Goal: Transaction & Acquisition: Purchase product/service

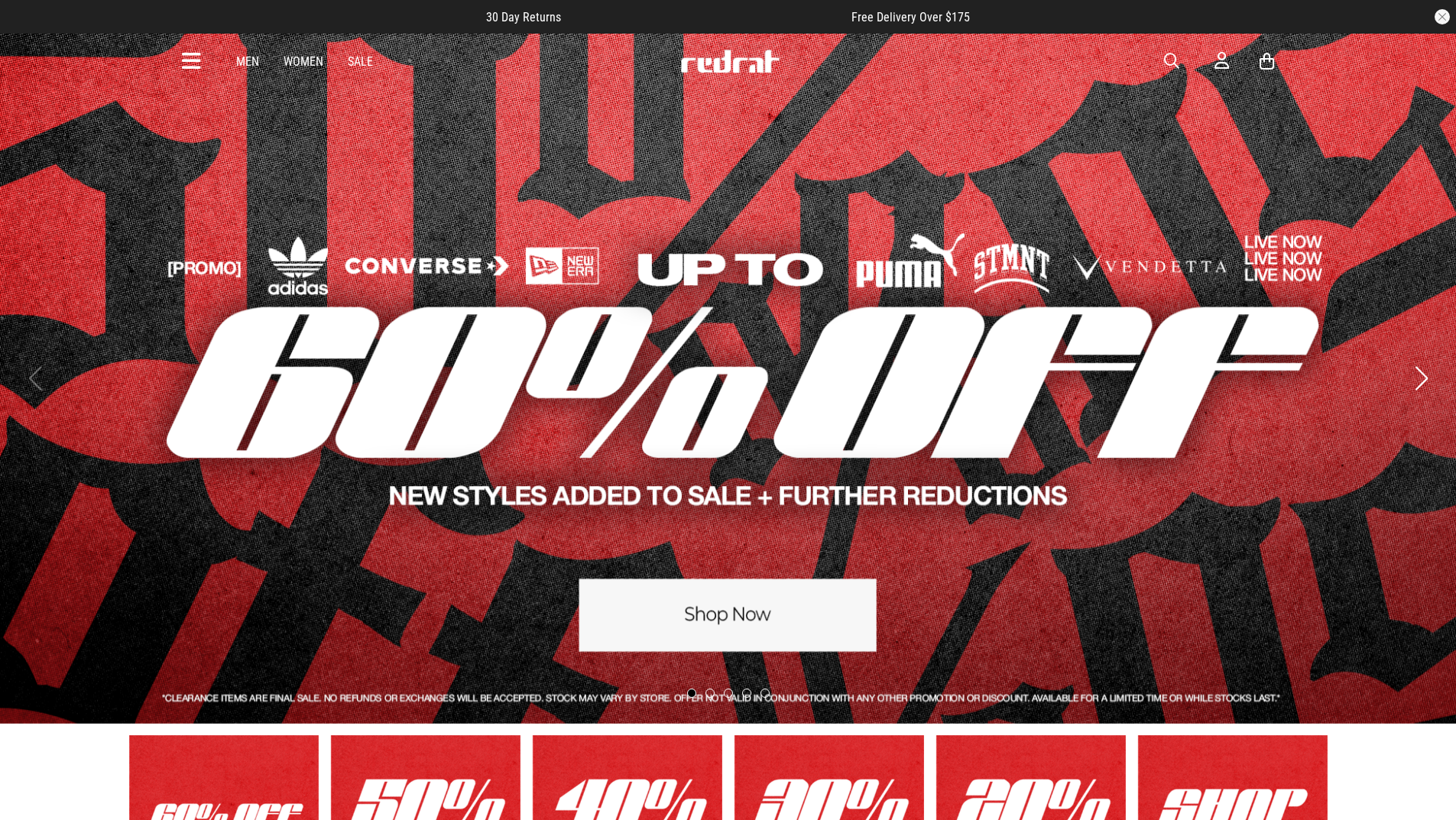
click at [733, 634] on link "1 / 5" at bounding box center [728, 378] width 1456 height 691
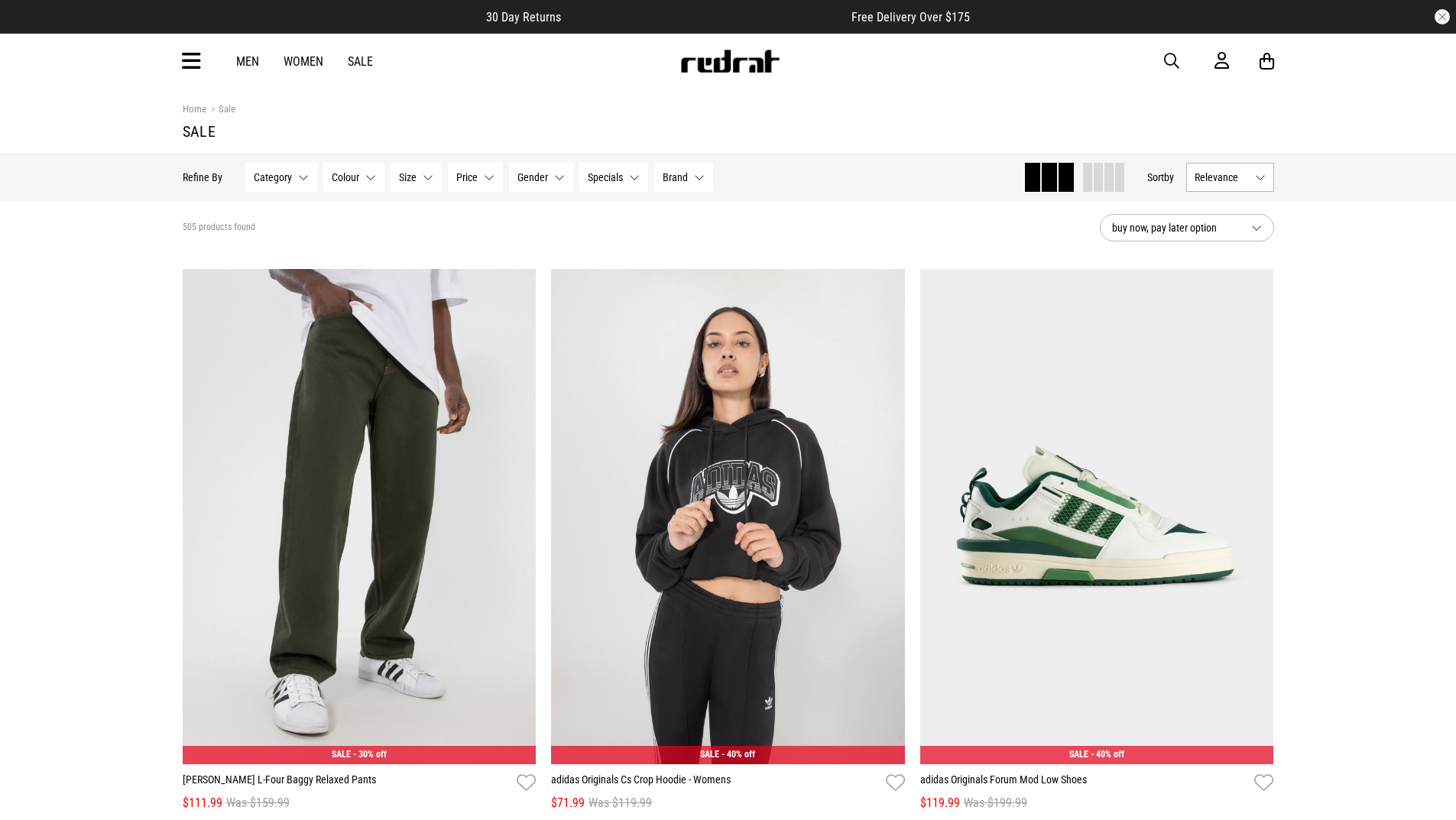
click at [1164, 57] on span "button" at bounding box center [1171, 61] width 15 height 18
click at [648, 66] on input "search" at bounding box center [689, 61] width 460 height 31
type input "*******"
click at [889, 48] on button "submit" at bounding box center [903, 62] width 27 height 27
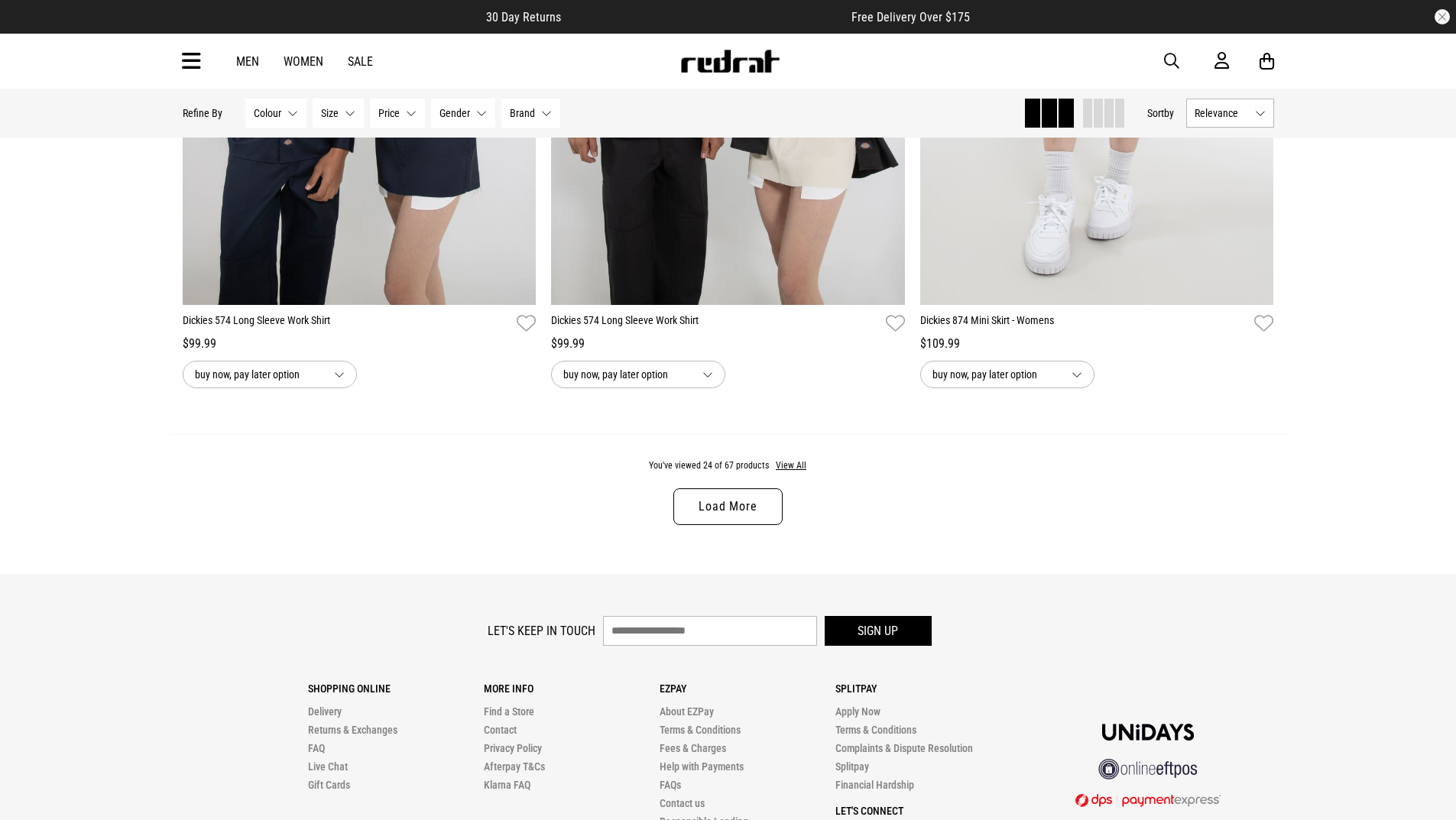
scroll to position [4740, 0]
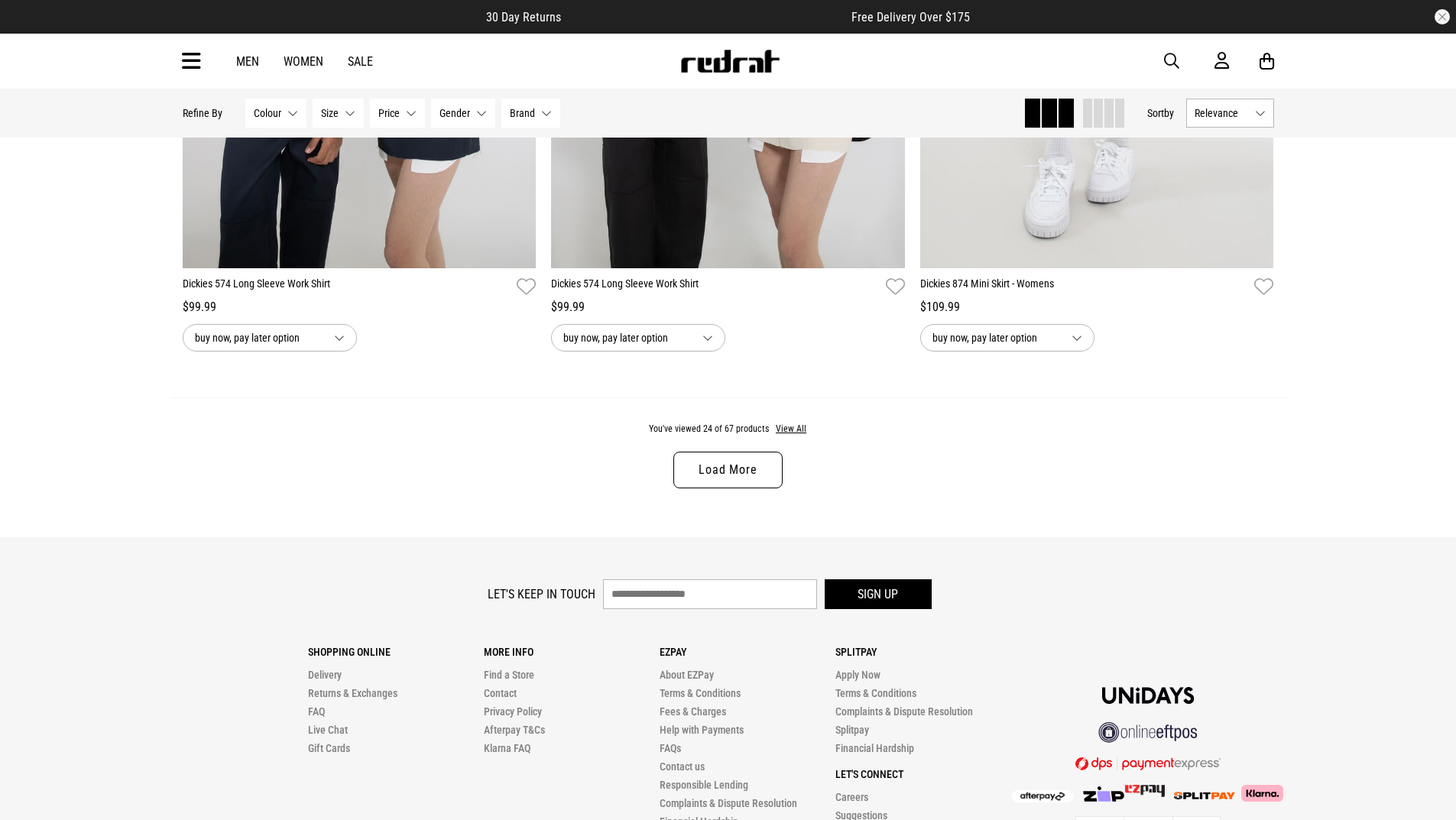
click at [740, 473] on link "Load More" at bounding box center [727, 470] width 108 height 36
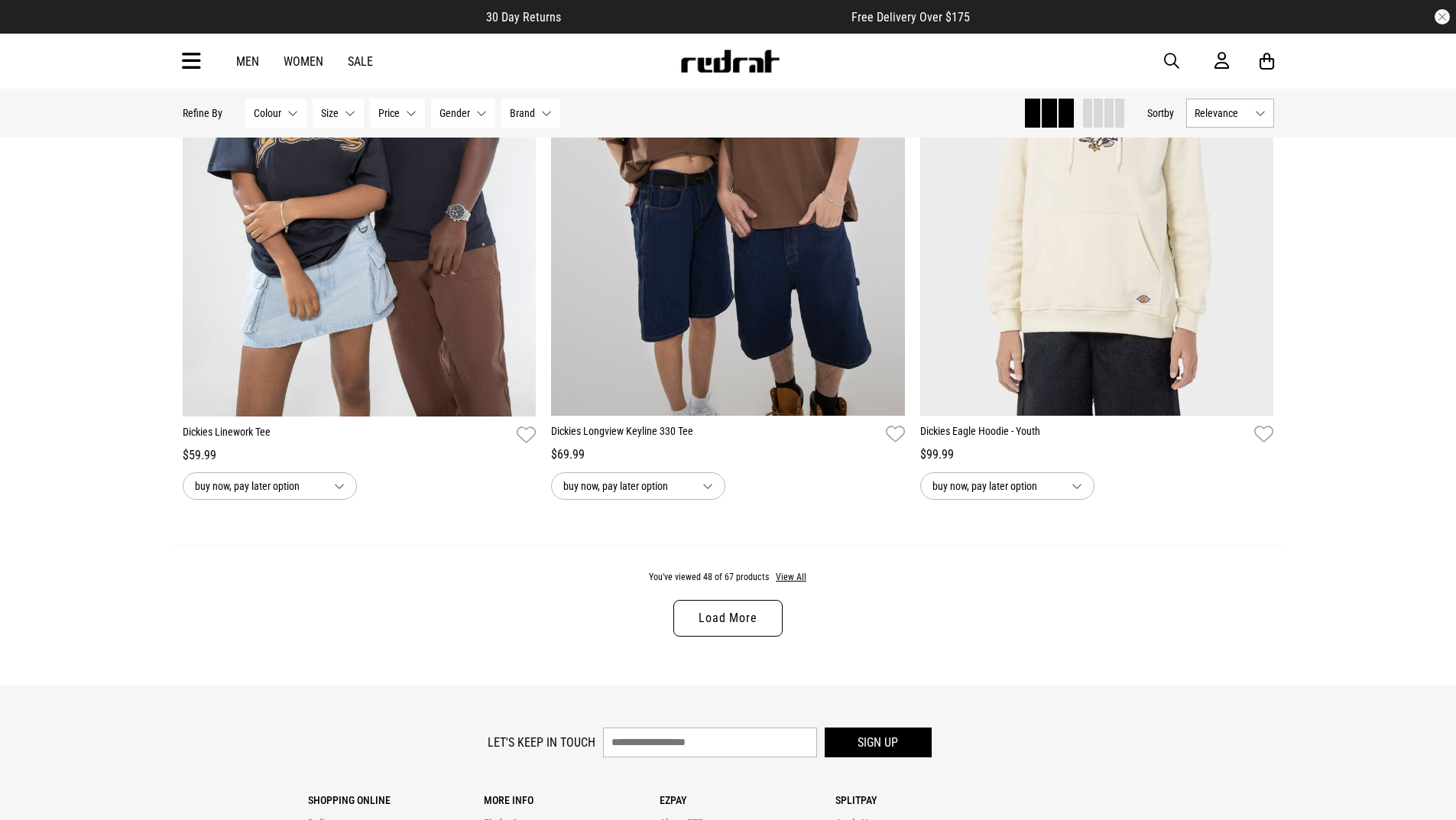
scroll to position [9786, 0]
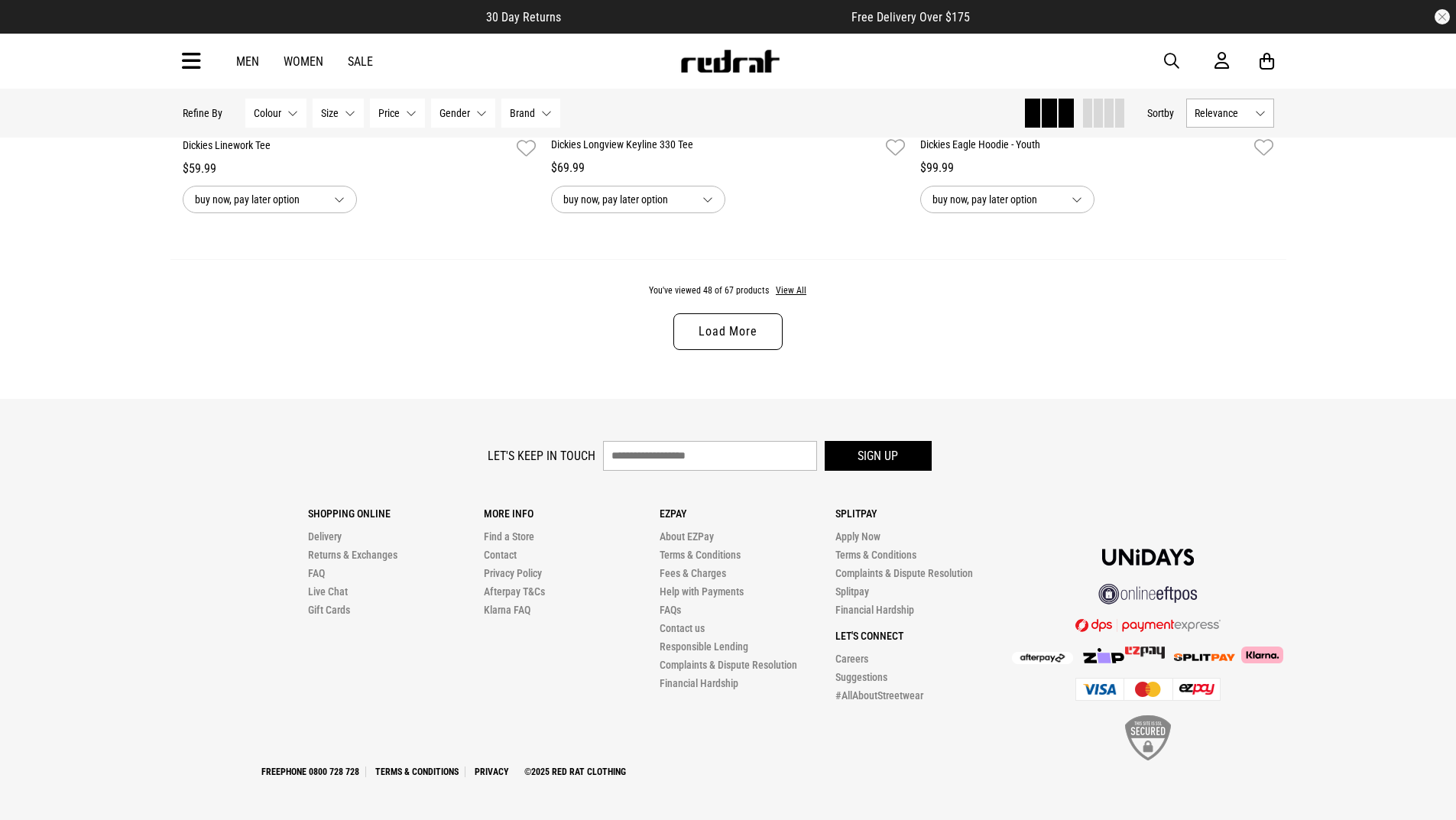
click at [715, 334] on link "Load More" at bounding box center [727, 332] width 108 height 36
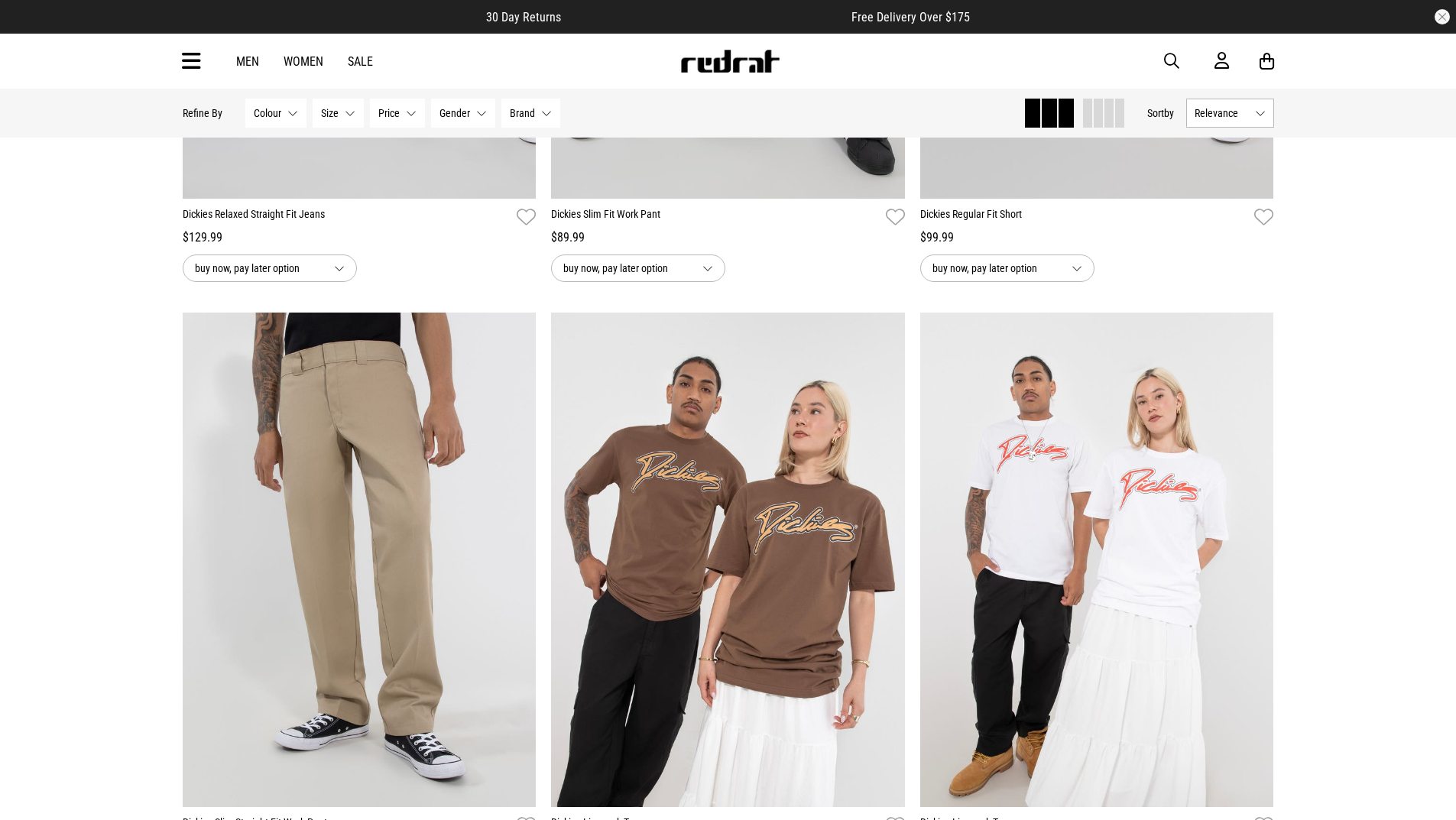
scroll to position [7799, 0]
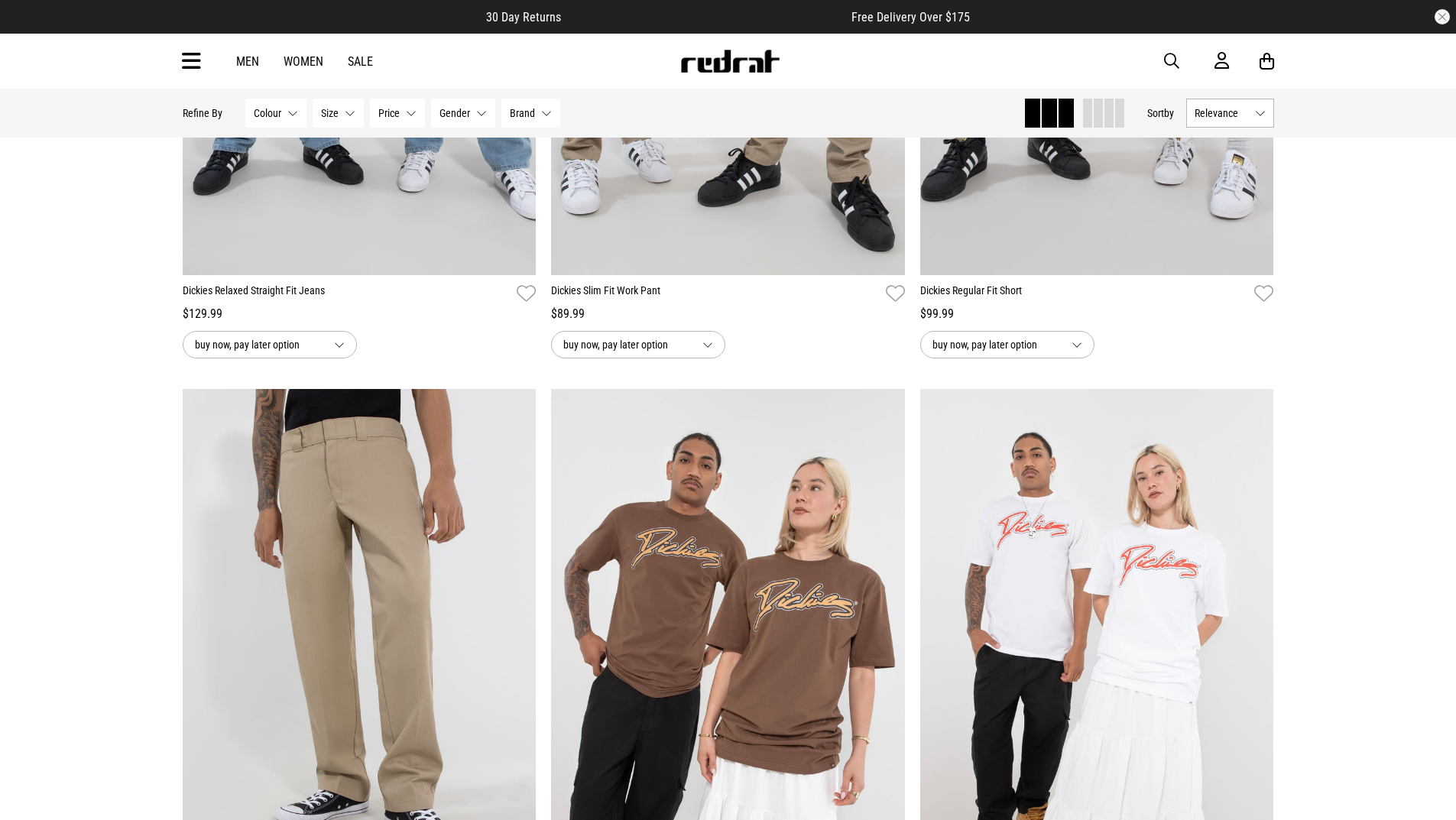
click at [345, 112] on button "Size None selected" at bounding box center [338, 113] width 51 height 29
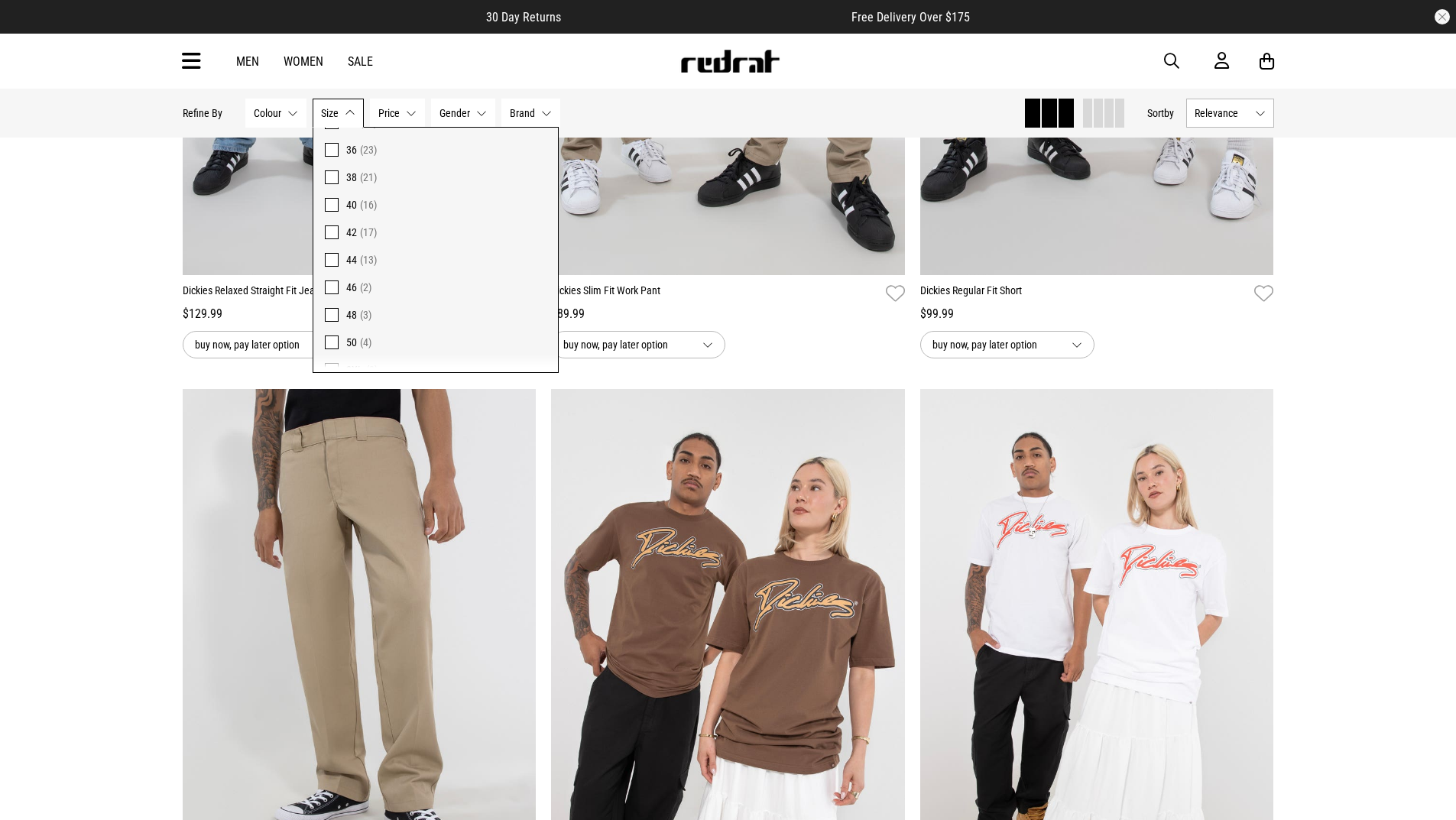
scroll to position [306, 0]
click at [336, 209] on span at bounding box center [332, 214] width 13 height 13
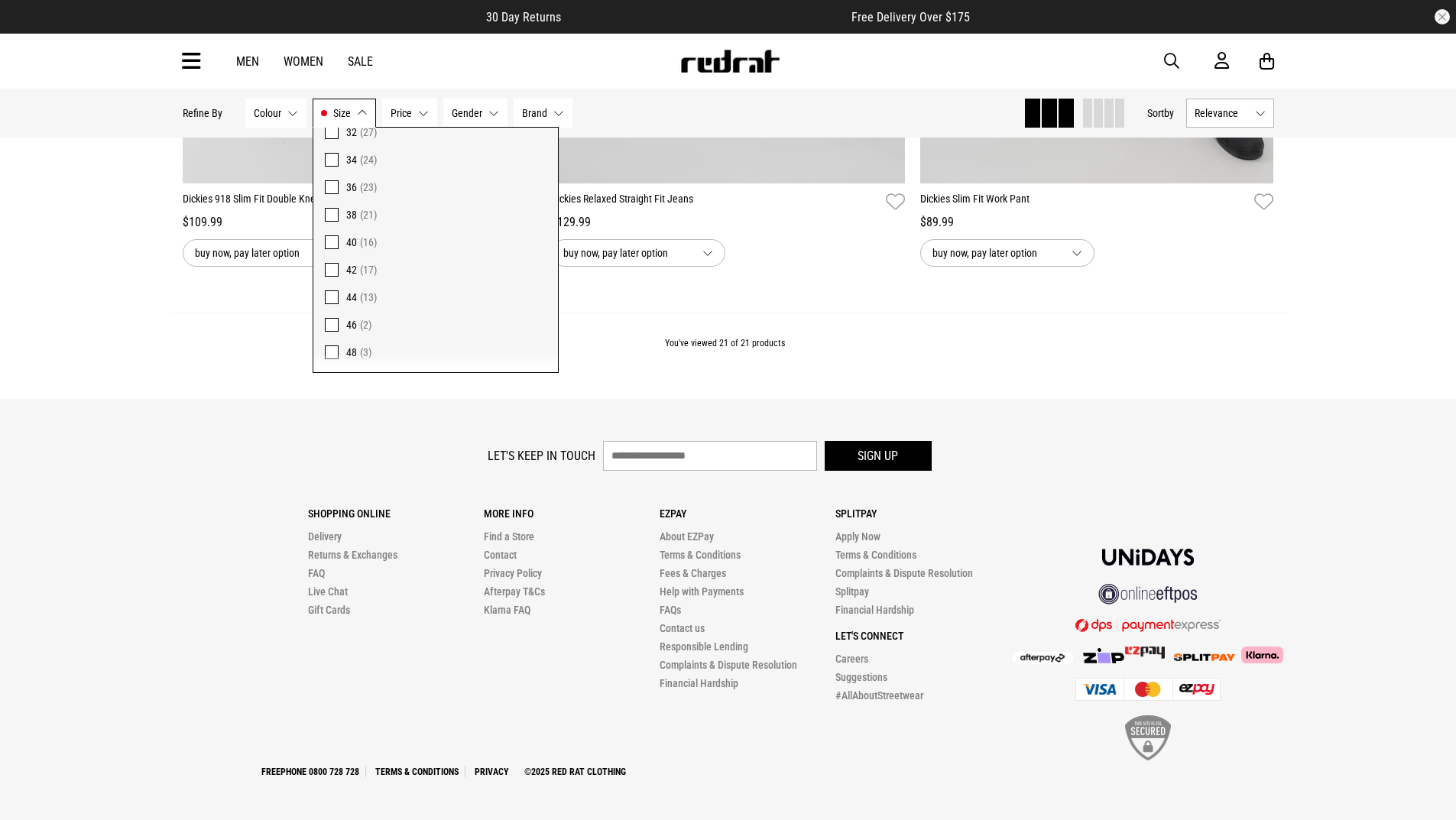
scroll to position [4261, 0]
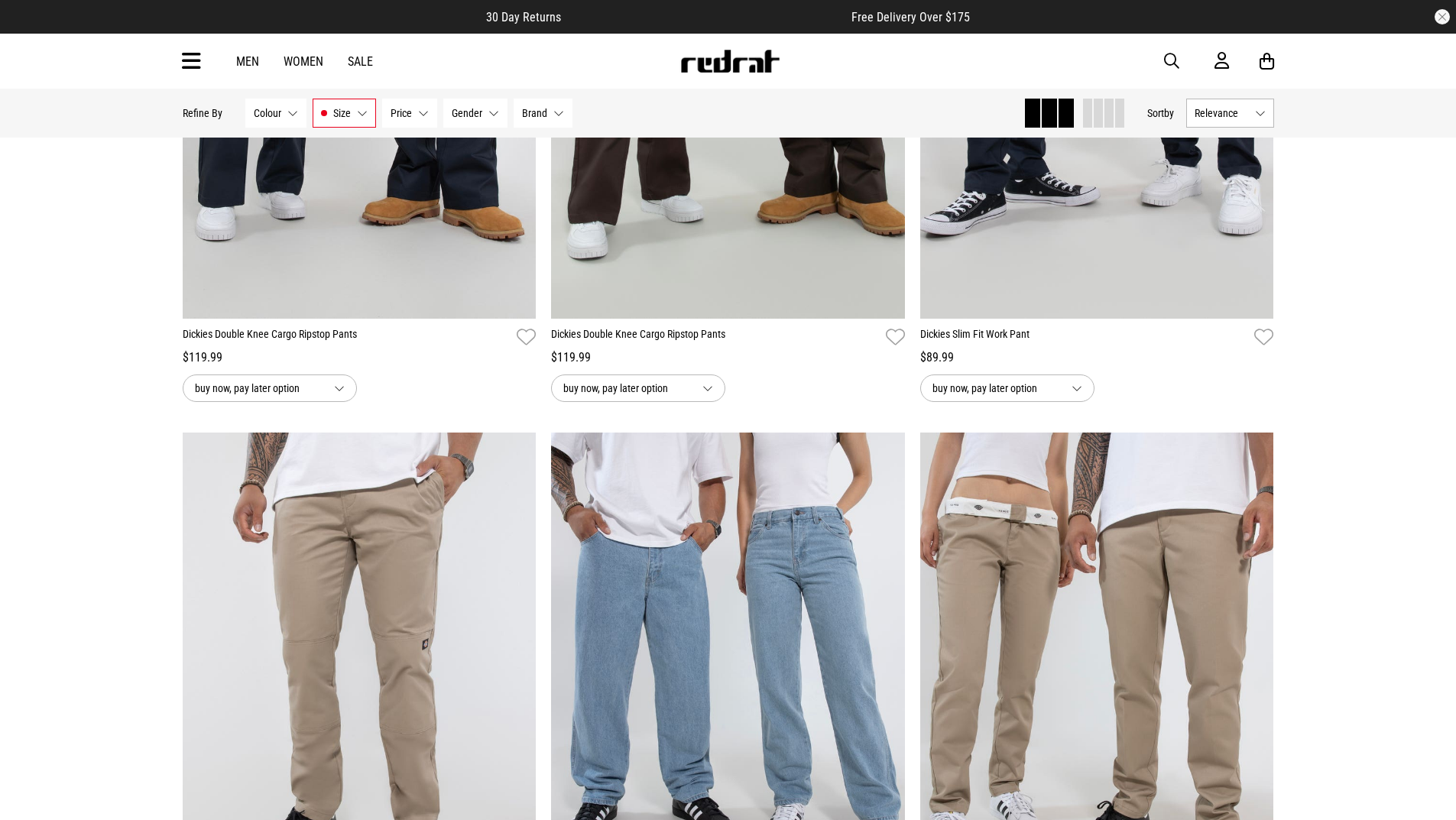
scroll to position [3114, 0]
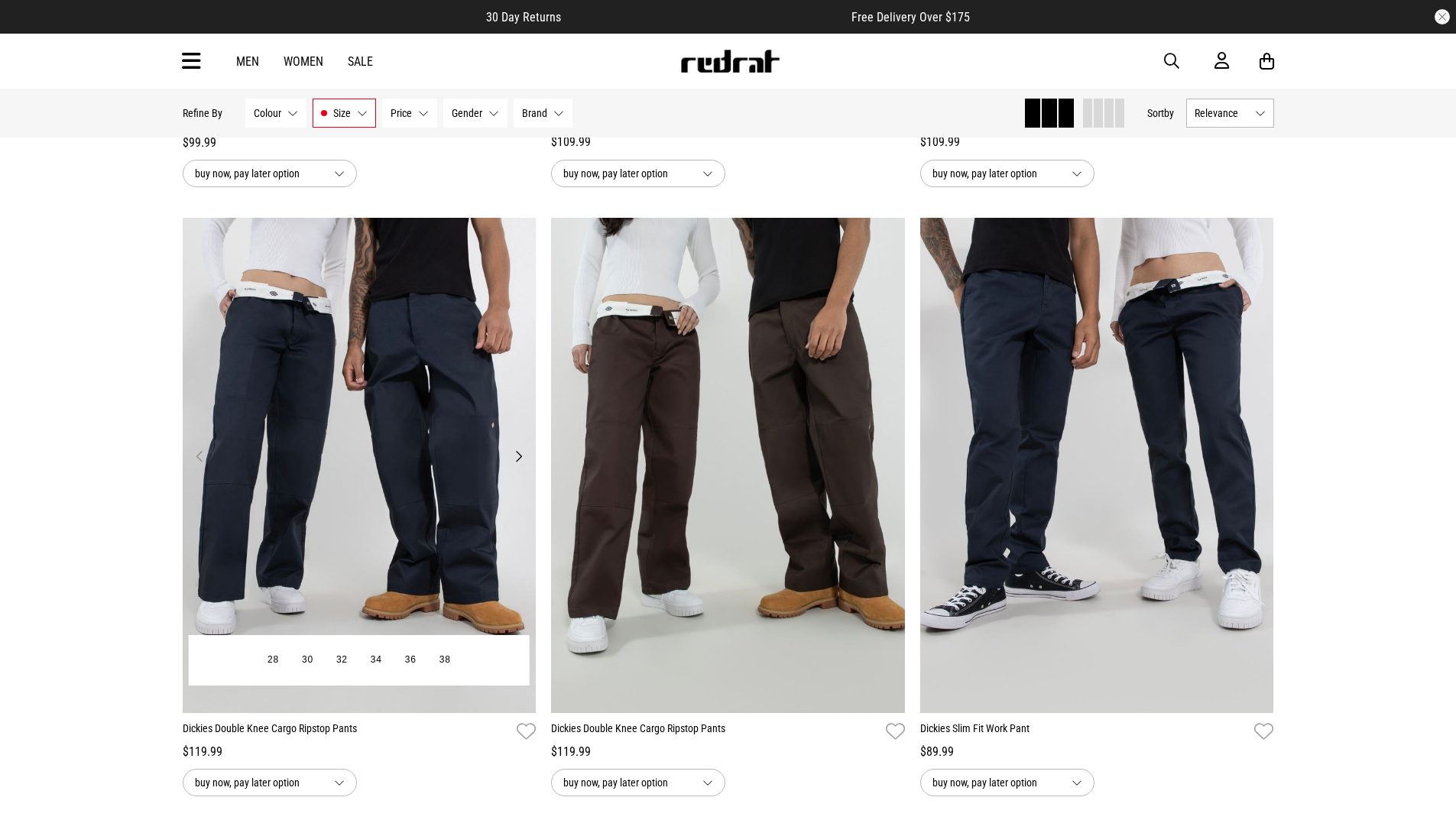
click at [371, 449] on img at bounding box center [359, 465] width 354 height 495
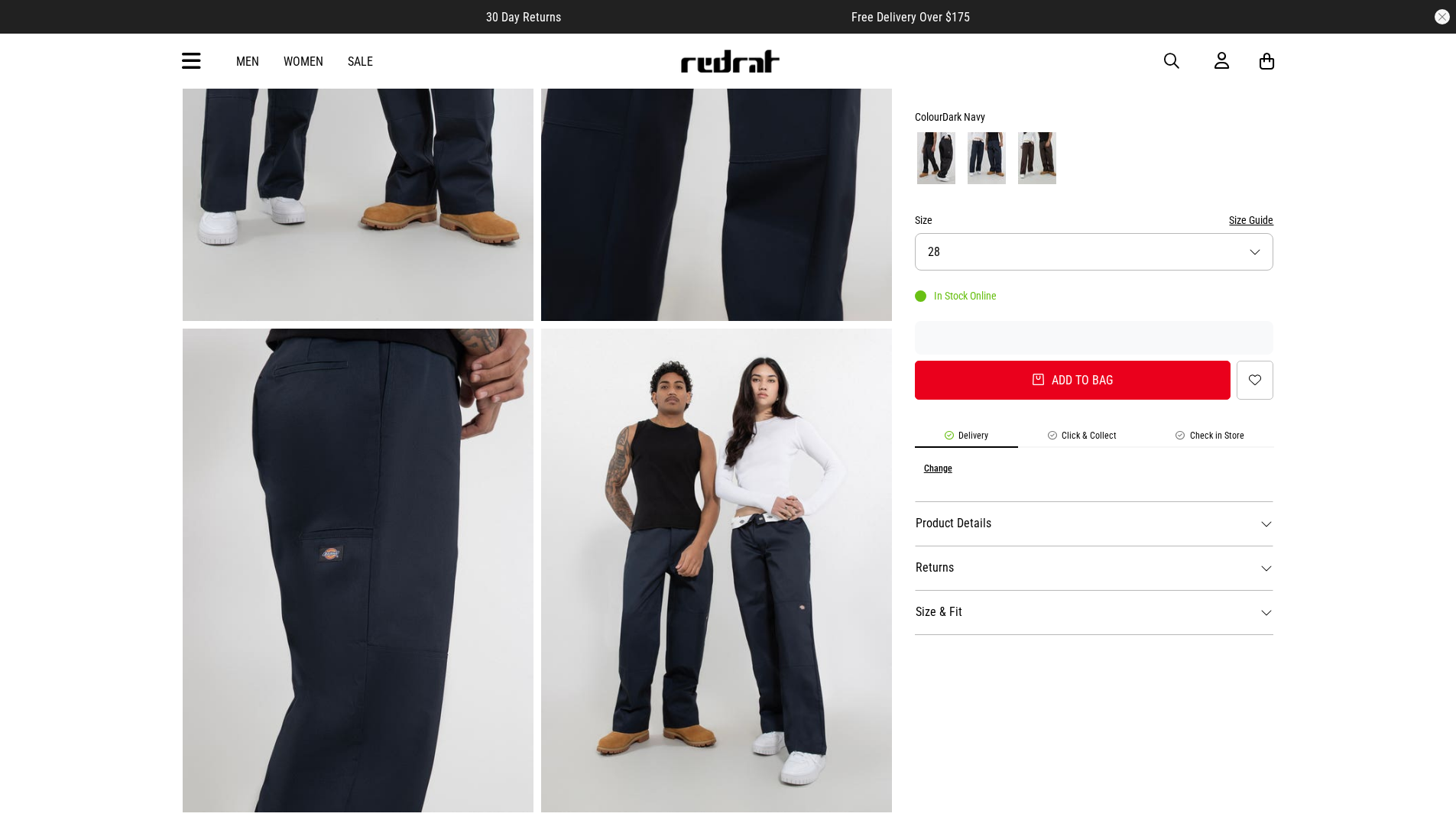
scroll to position [306, 0]
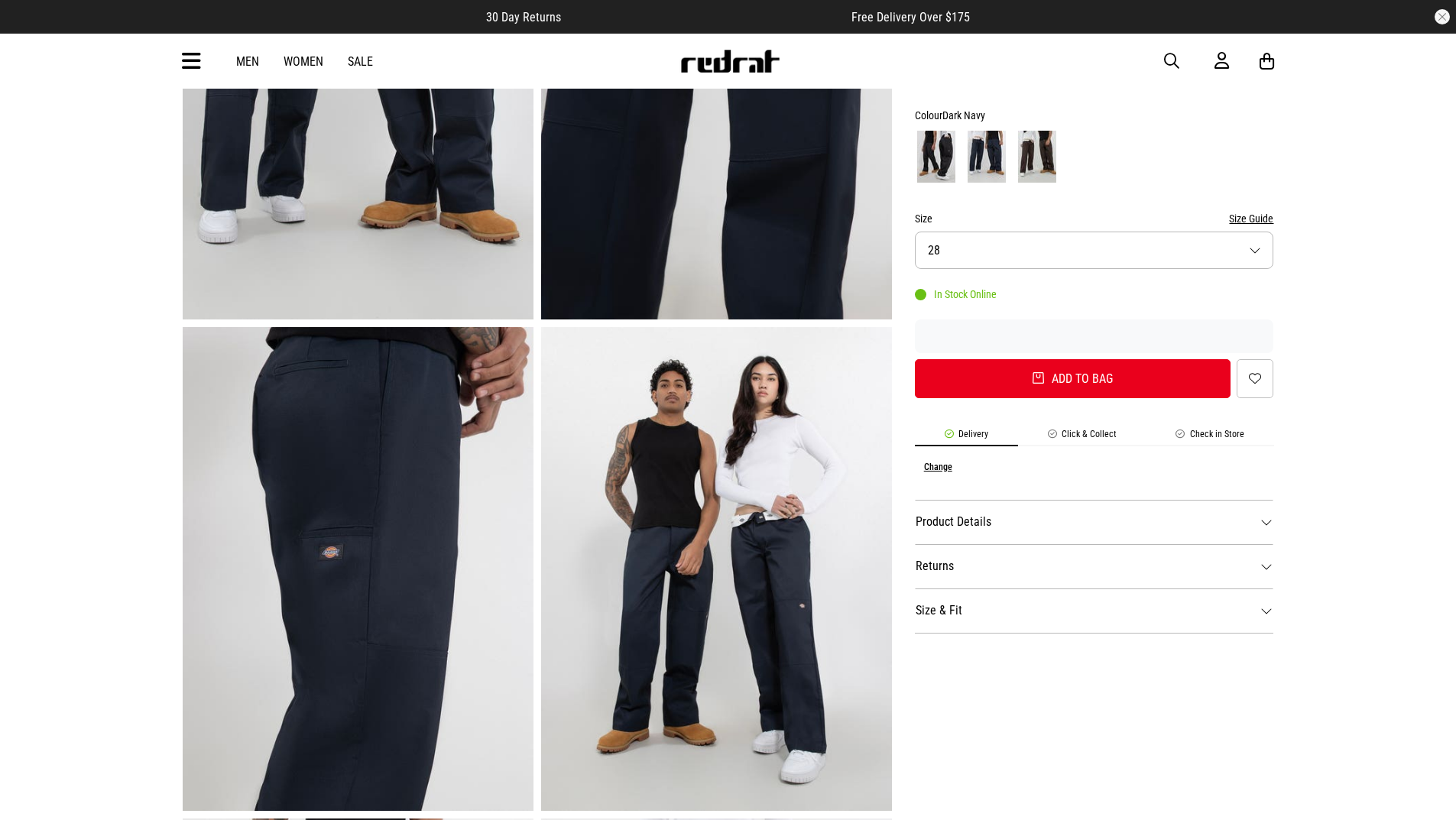
click at [395, 568] on img at bounding box center [358, 568] width 351 height 484
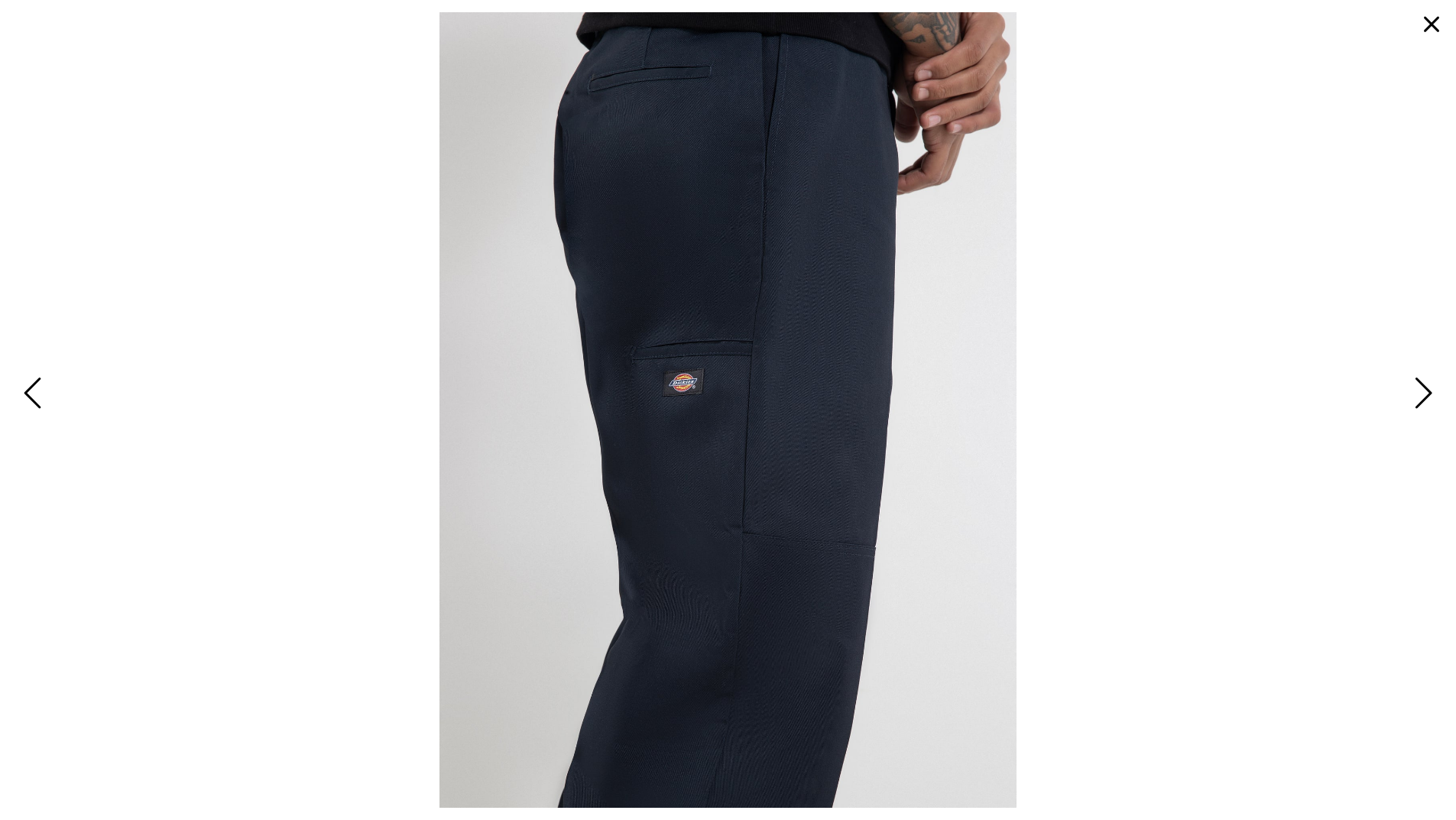
scroll to position [0, 0]
click at [1421, 385] on span "Next" at bounding box center [1421, 394] width 24 height 44
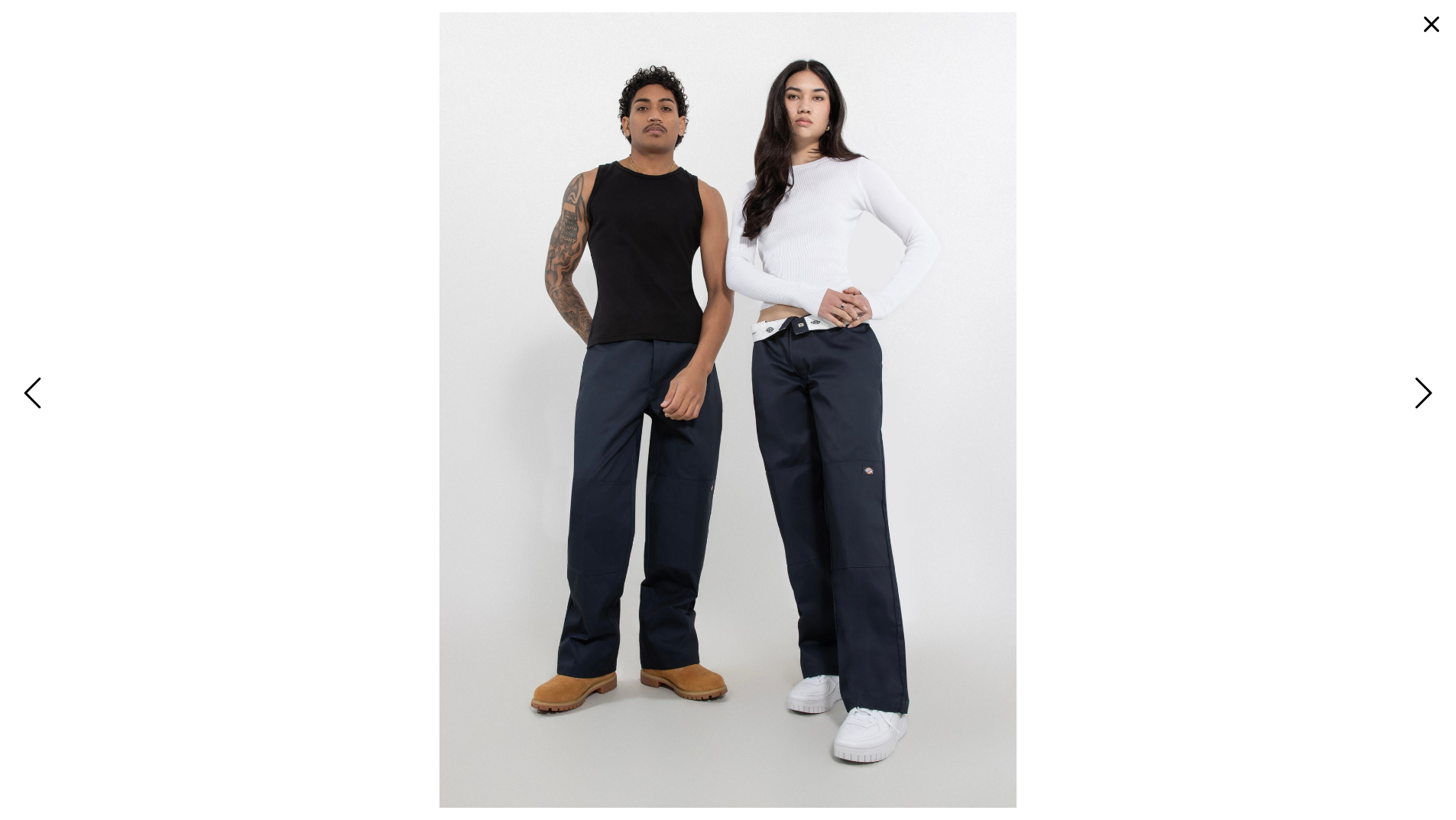
click at [1421, 388] on span "Next" at bounding box center [1421, 394] width 24 height 44
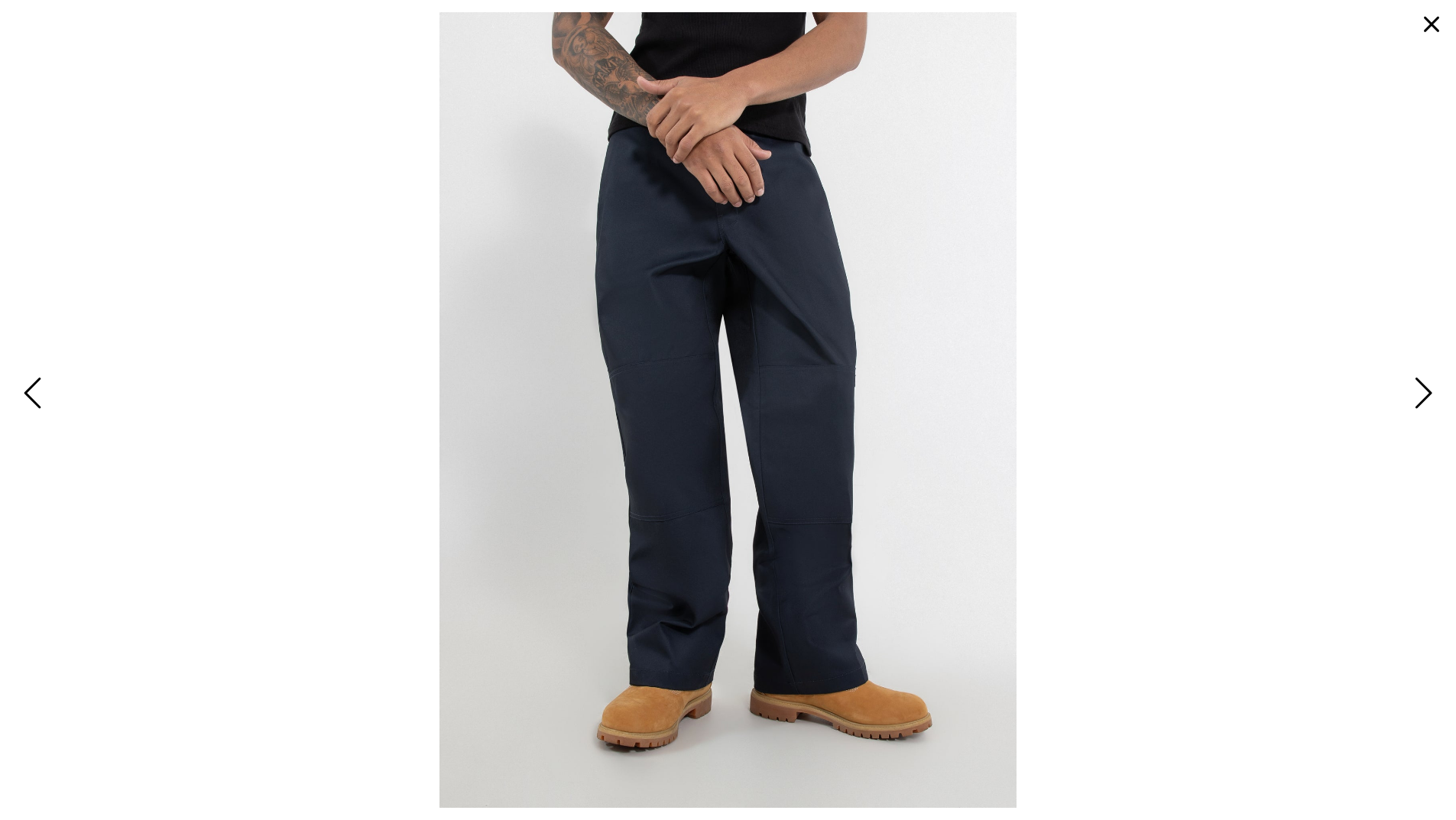
click at [1421, 388] on span "Next" at bounding box center [1421, 394] width 24 height 44
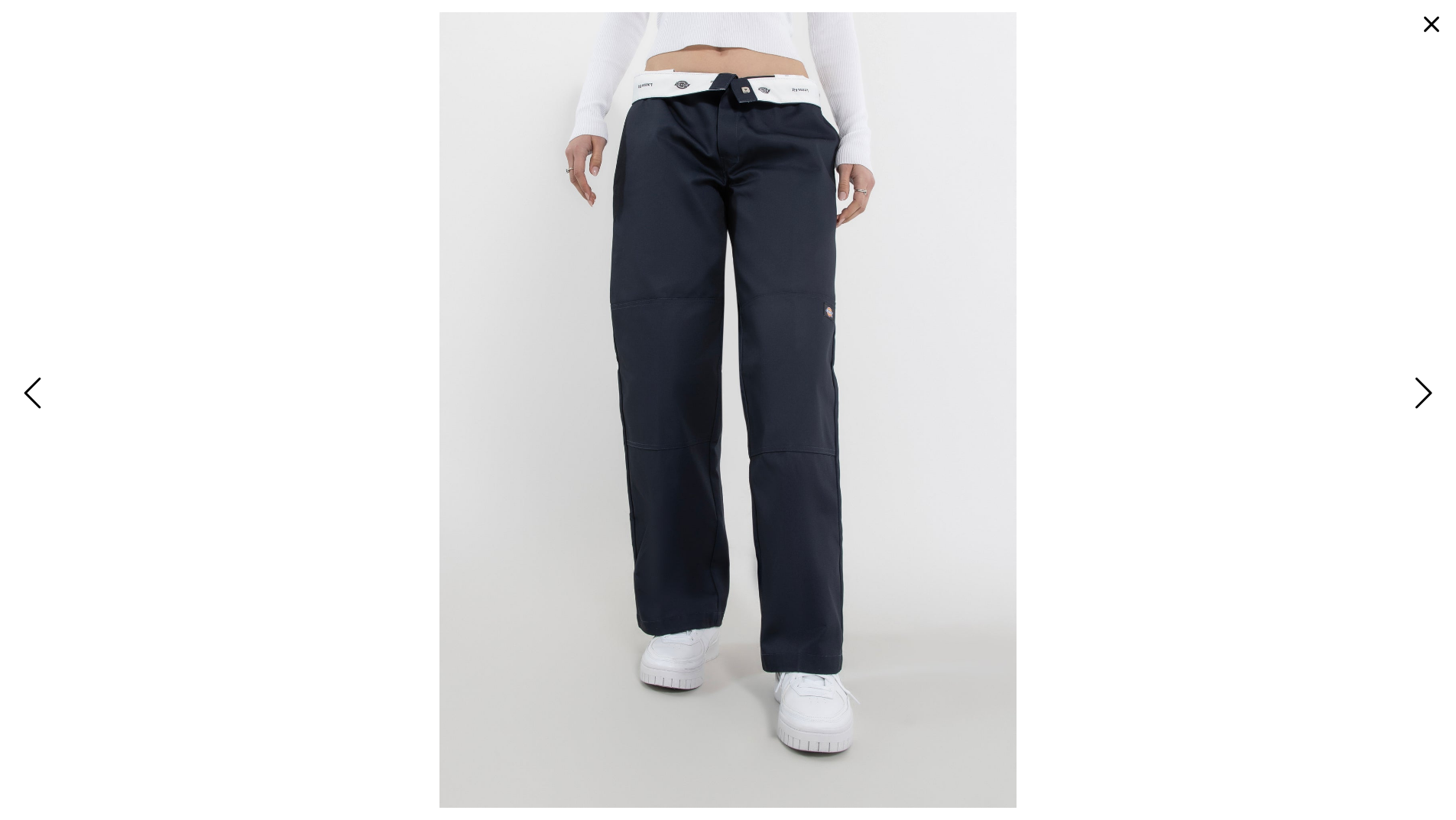
click at [1422, 398] on span "Next" at bounding box center [1421, 394] width 24 height 44
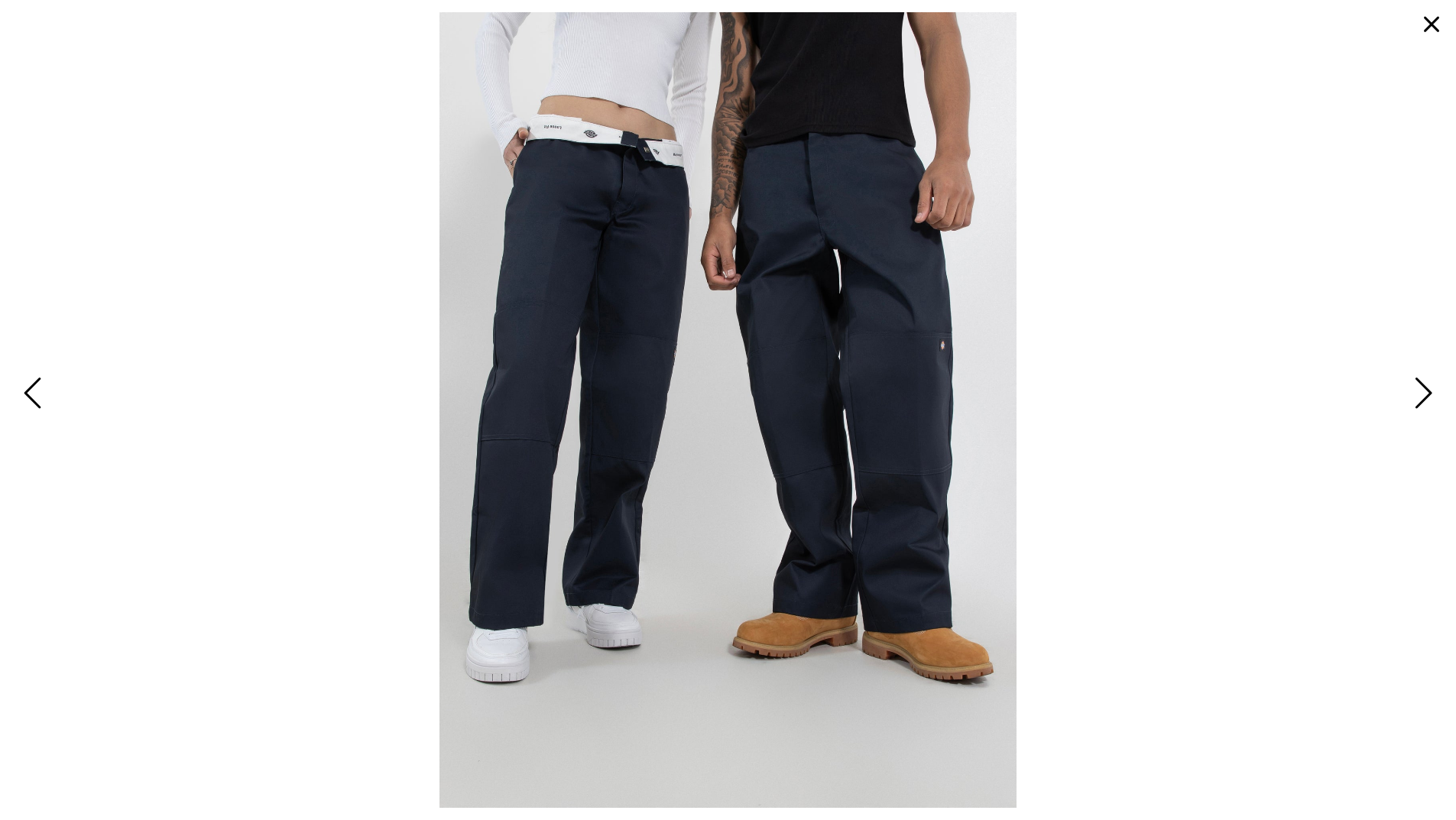
click at [1422, 398] on span "Next" at bounding box center [1421, 394] width 24 height 44
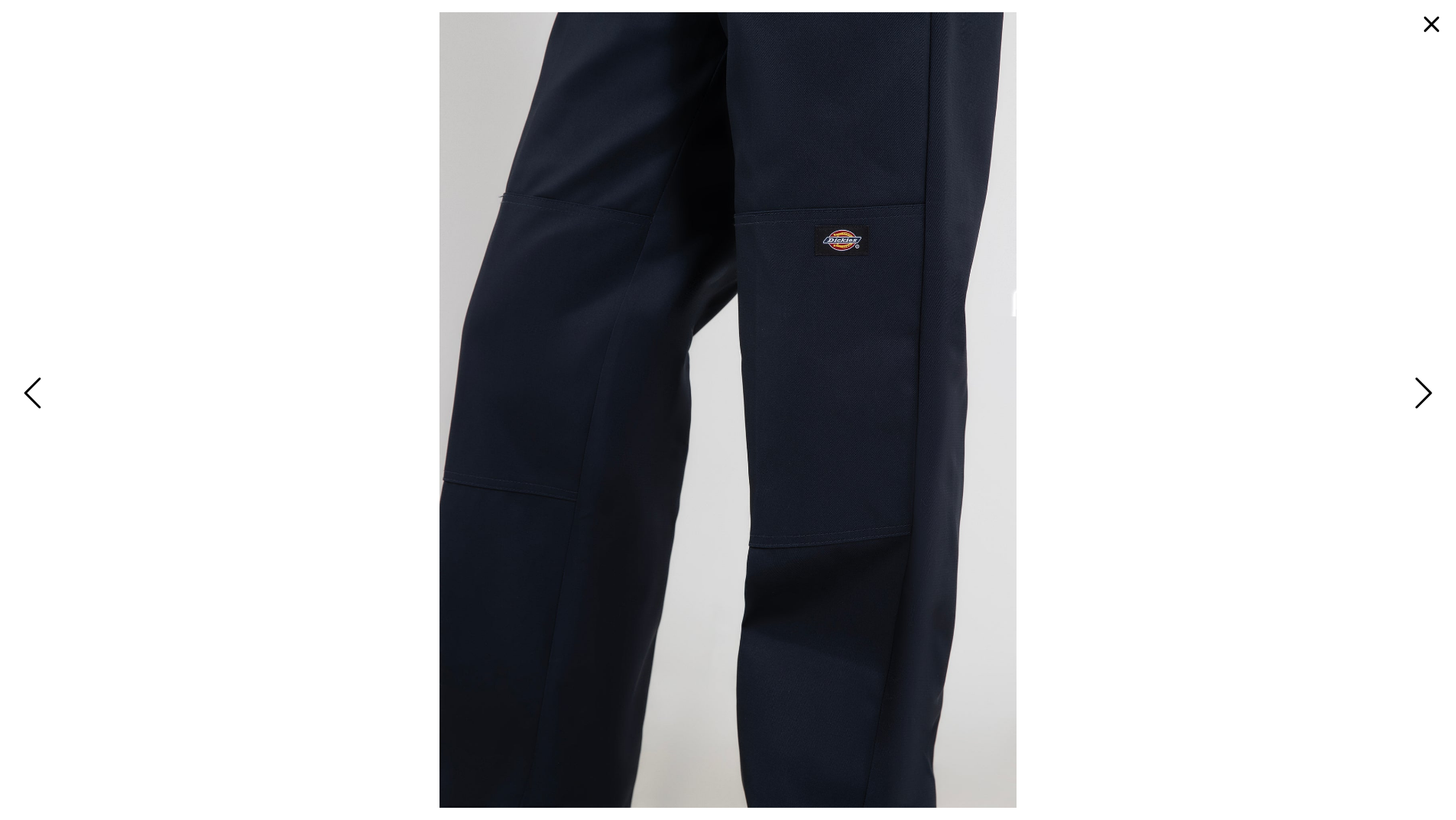
click at [1430, 24] on button "button" at bounding box center [1431, 25] width 36 height 36
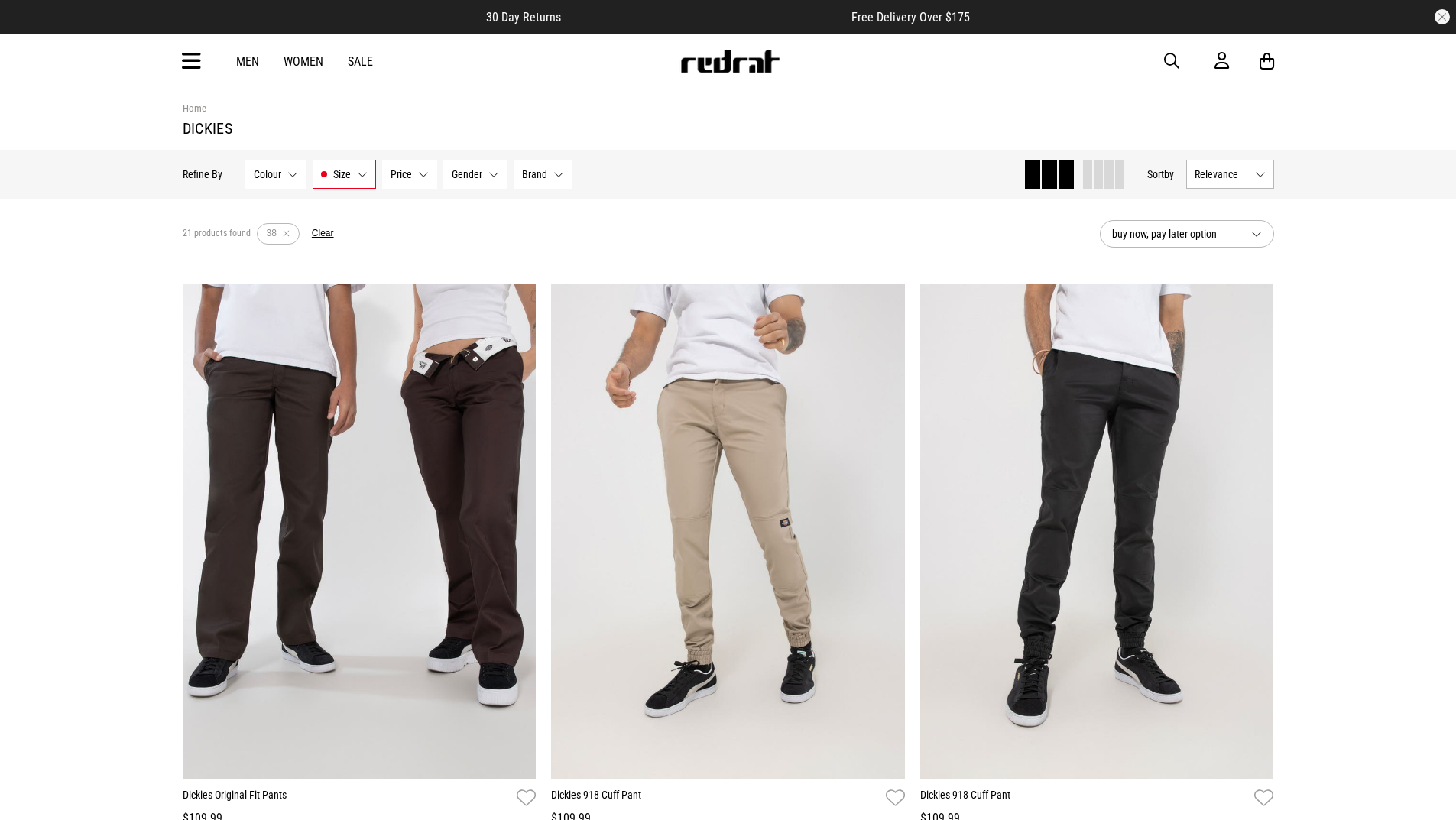
click at [251, 65] on link "Men" at bounding box center [247, 62] width 23 height 14
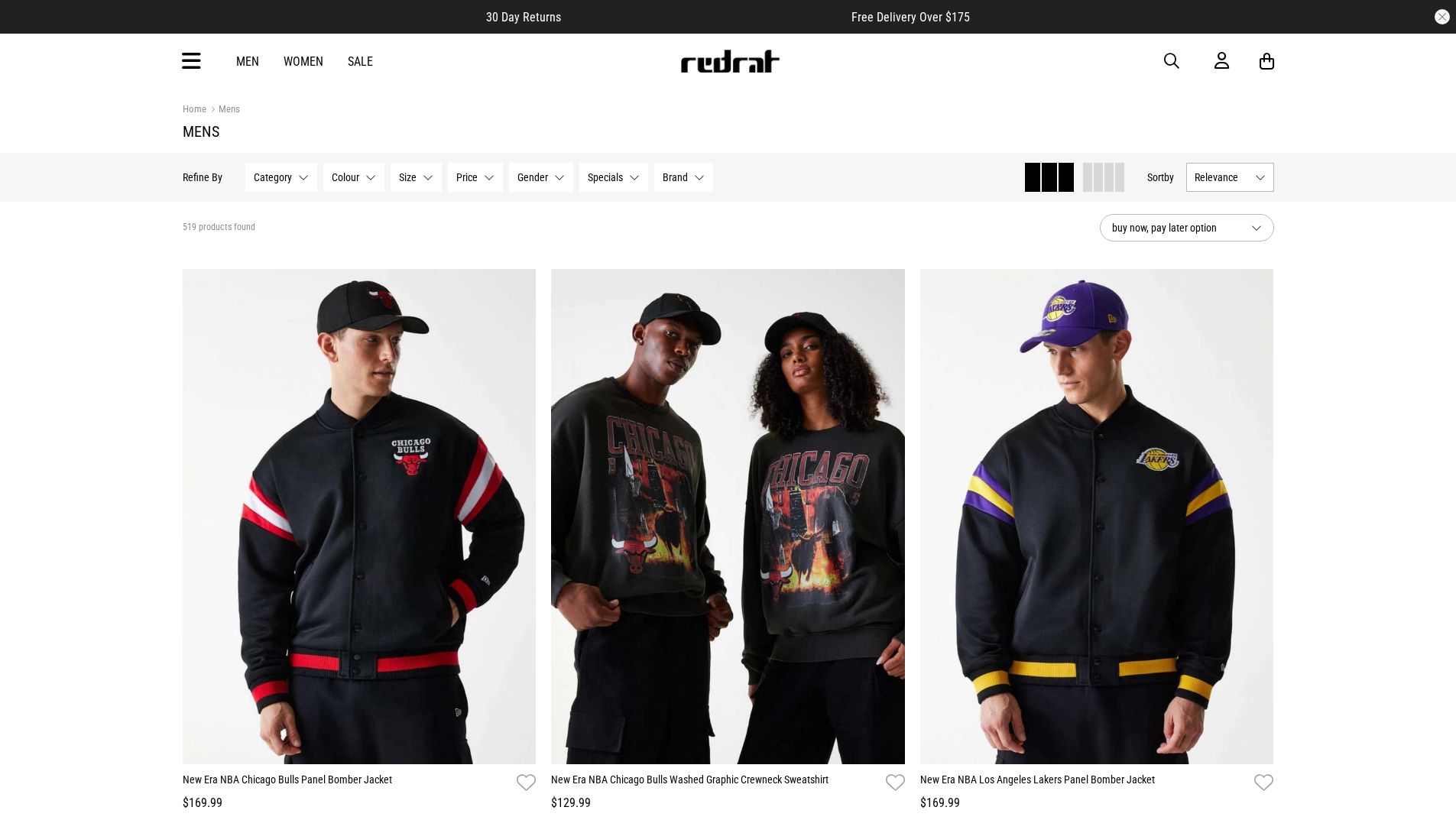
click at [1177, 66] on span "button" at bounding box center [1171, 61] width 15 height 18
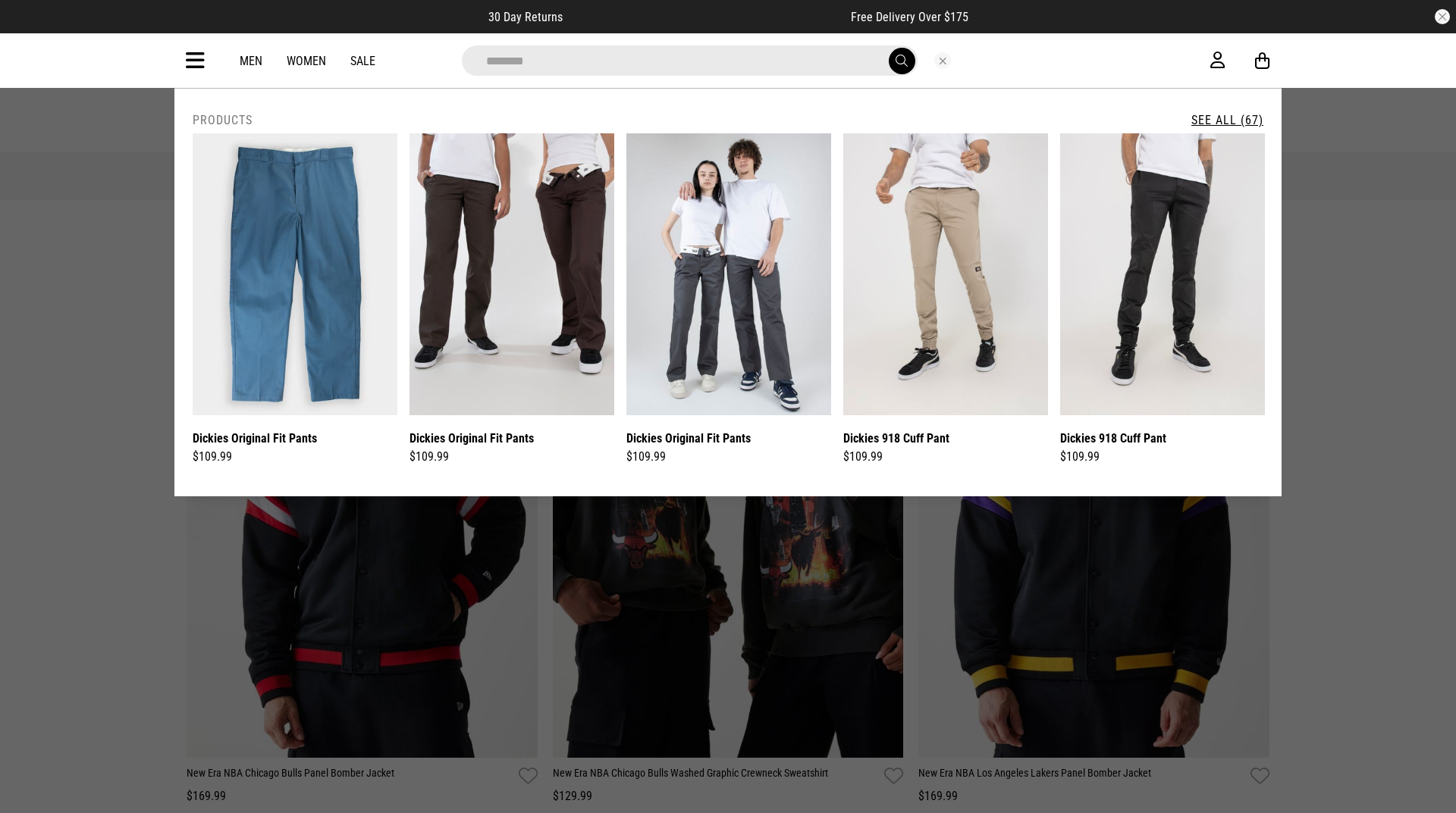
type input "*******"
click at [889, 48] on button "submit" at bounding box center [902, 61] width 27 height 27
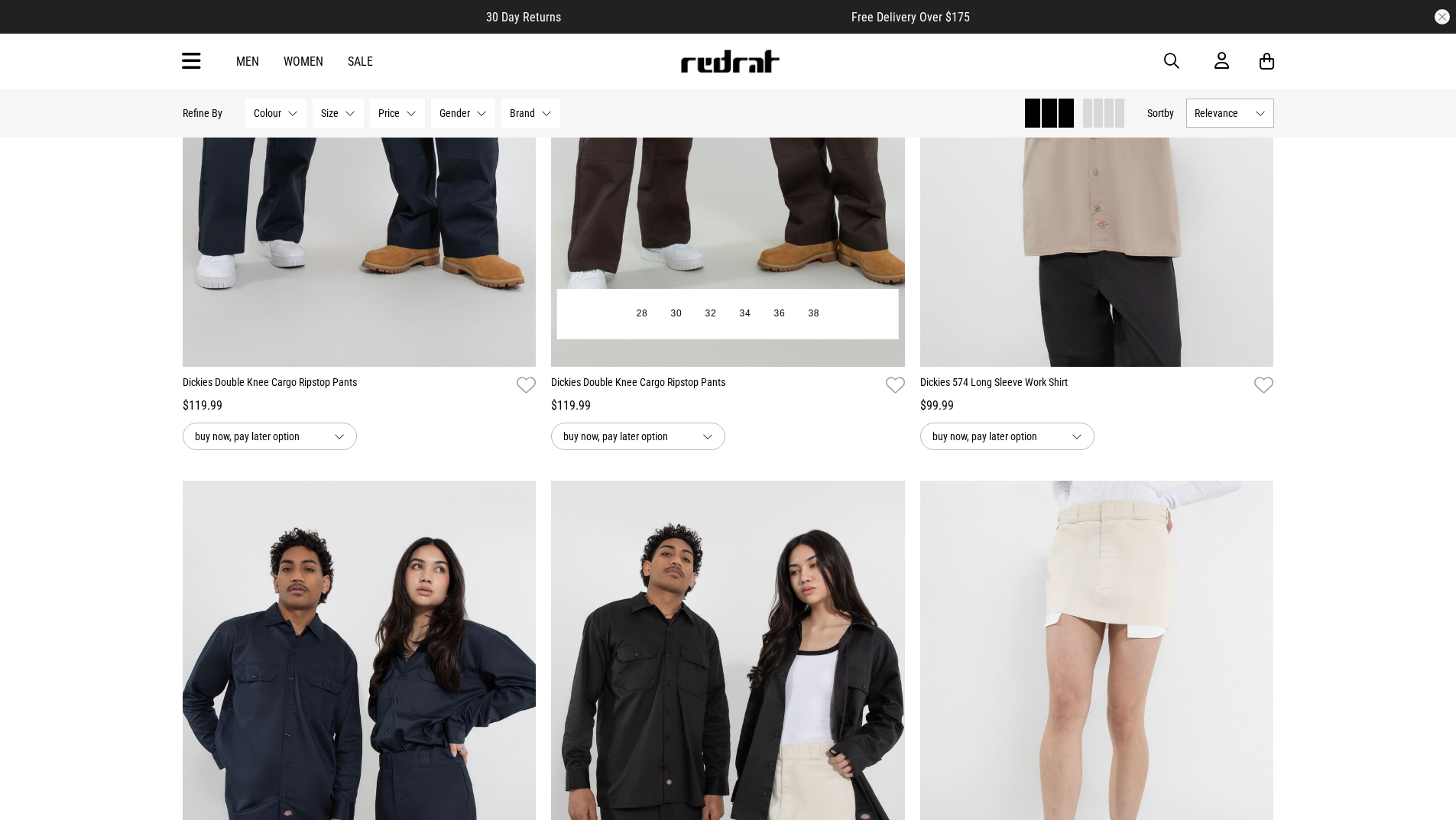
scroll to position [4052, 0]
